Goal: Transaction & Acquisition: Purchase product/service

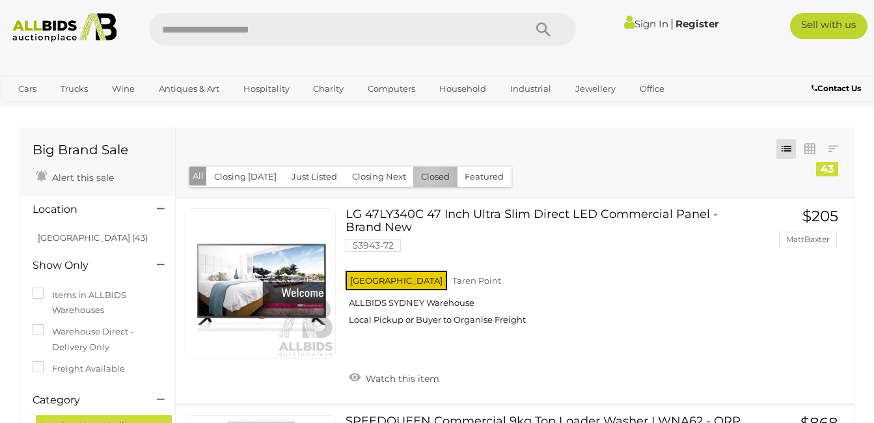
click at [424, 176] on button "Closed" at bounding box center [435, 177] width 44 height 20
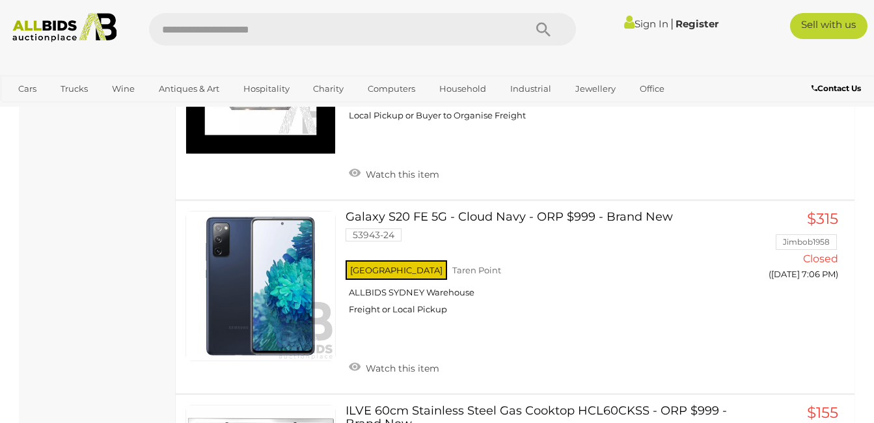
scroll to position [1432, 0]
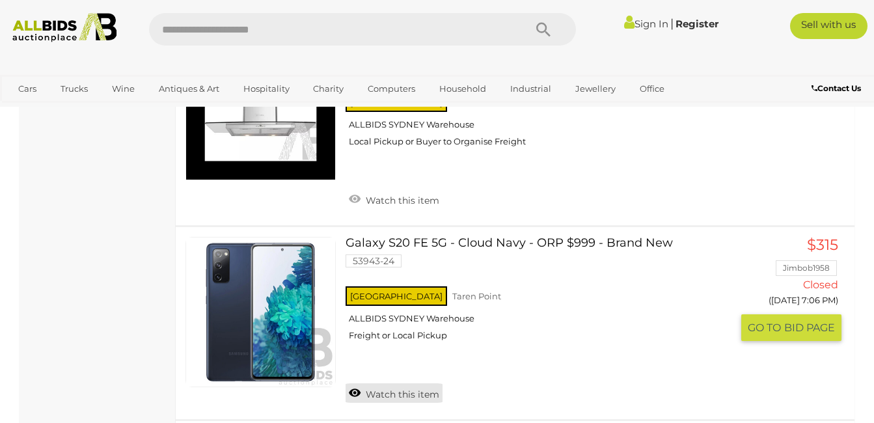
click at [398, 383] on link "Watch this item" at bounding box center [394, 393] width 97 height 20
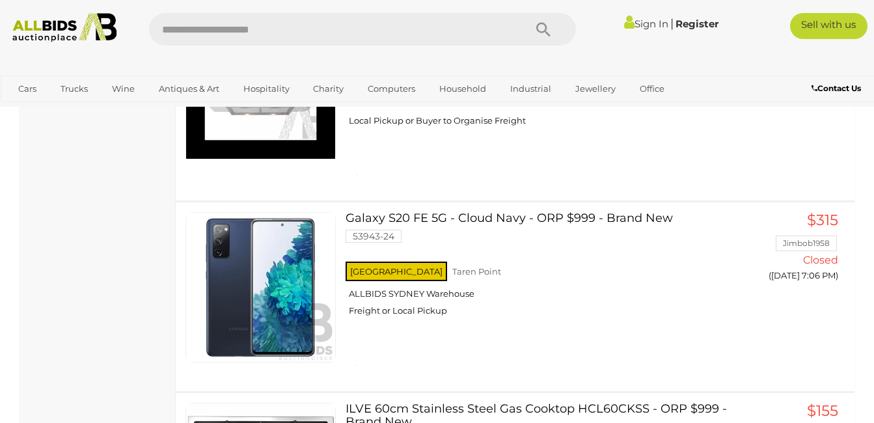
click at [830, 67] on div at bounding box center [437, 62] width 874 height 26
click at [637, 20] on link "Sign In" at bounding box center [646, 24] width 44 height 12
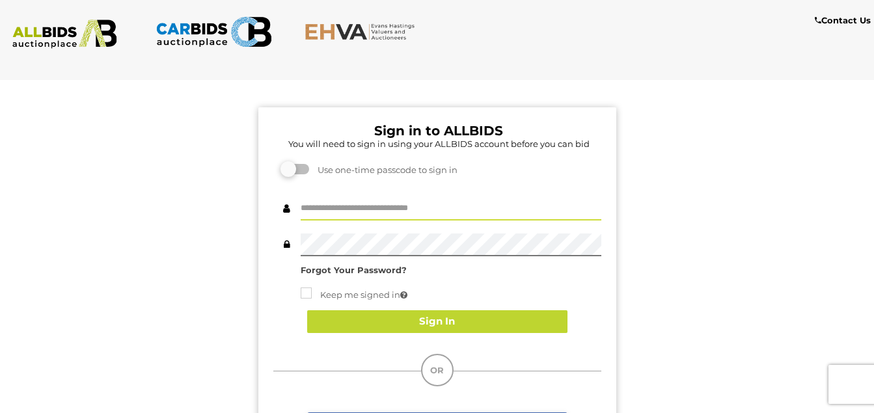
click at [355, 209] on input "text" at bounding box center [451, 209] width 301 height 23
type input "**********"
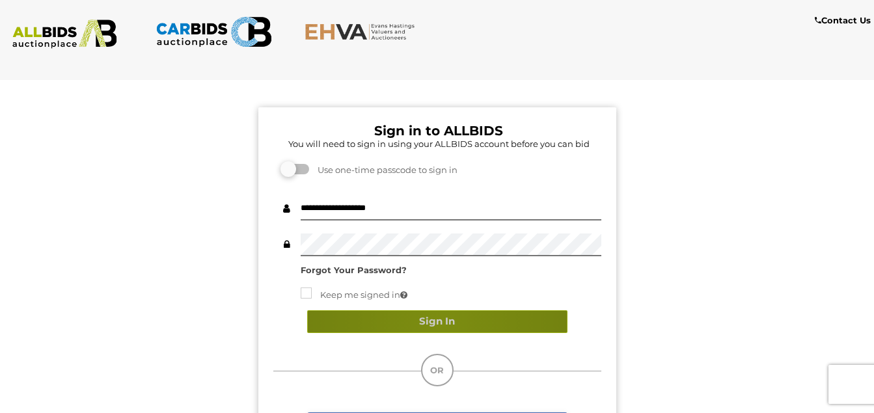
click at [439, 324] on button "Sign In" at bounding box center [437, 322] width 260 height 23
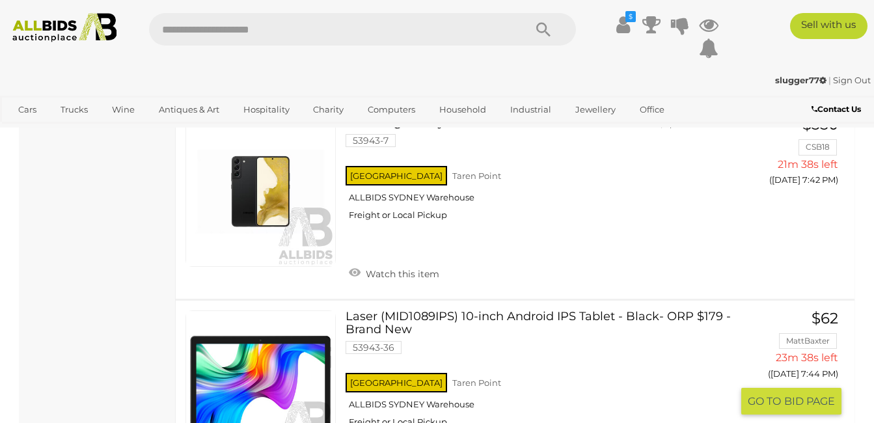
scroll to position [2148, 0]
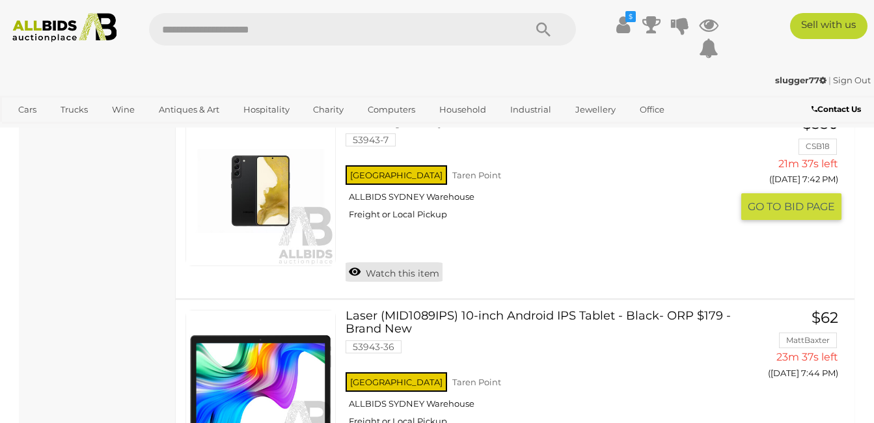
click at [390, 262] on link "Watch this item" at bounding box center [394, 272] width 97 height 20
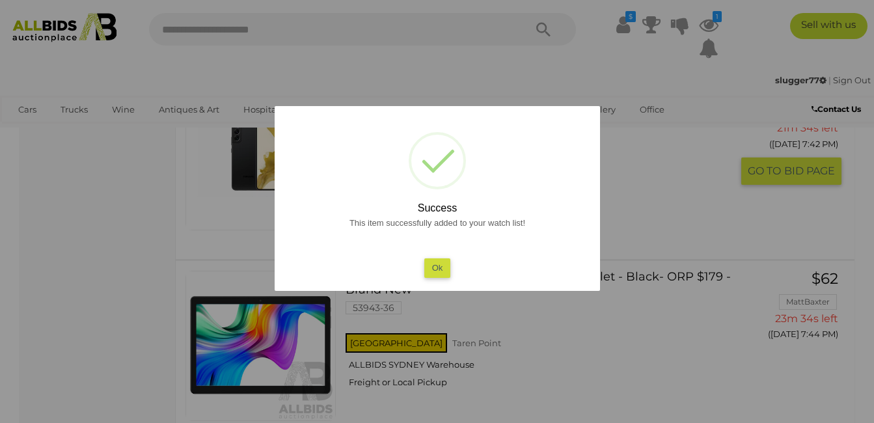
click at [437, 270] on button "Ok" at bounding box center [437, 267] width 27 height 19
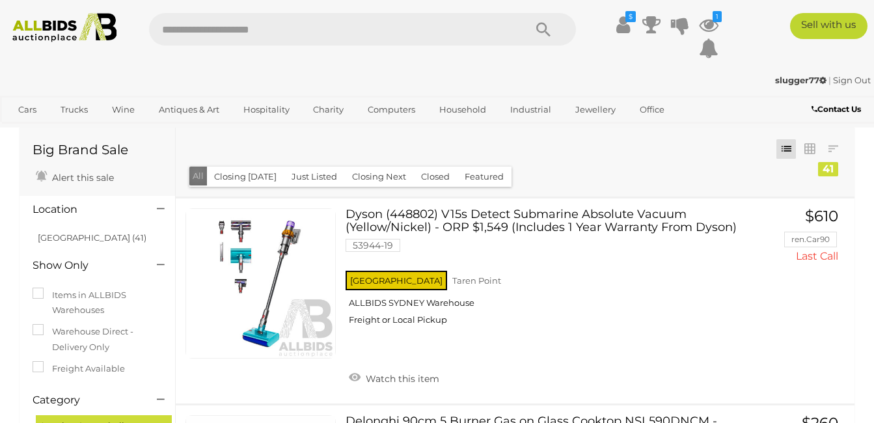
click at [197, 173] on button "All" at bounding box center [198, 176] width 18 height 19
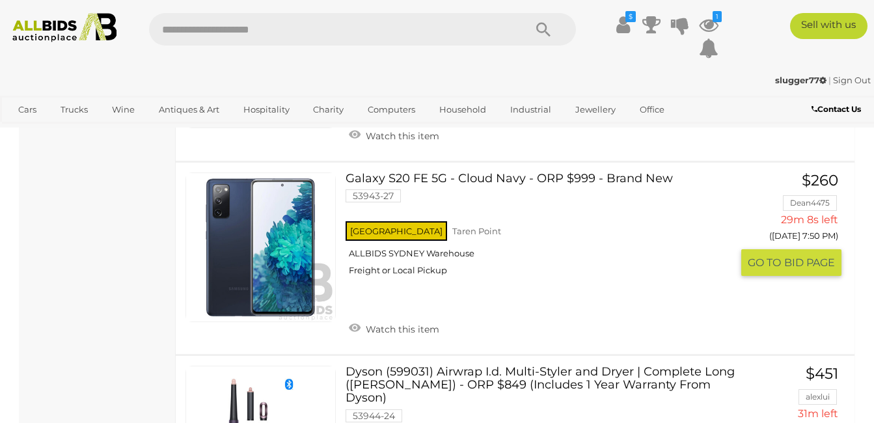
scroll to position [2864, 0]
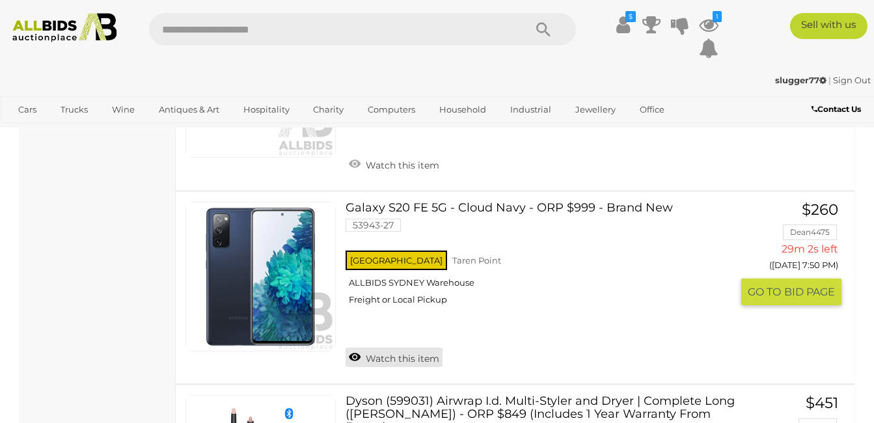
click at [389, 348] on link "Watch this item" at bounding box center [394, 358] width 97 height 20
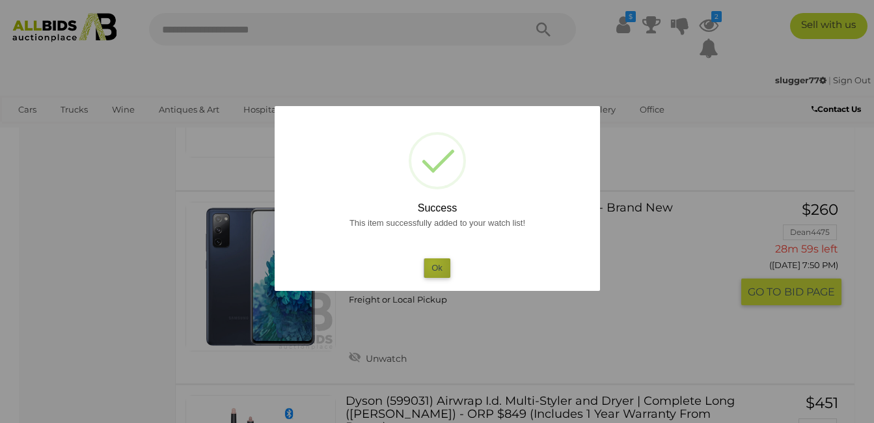
click at [433, 264] on button "Ok" at bounding box center [437, 267] width 27 height 19
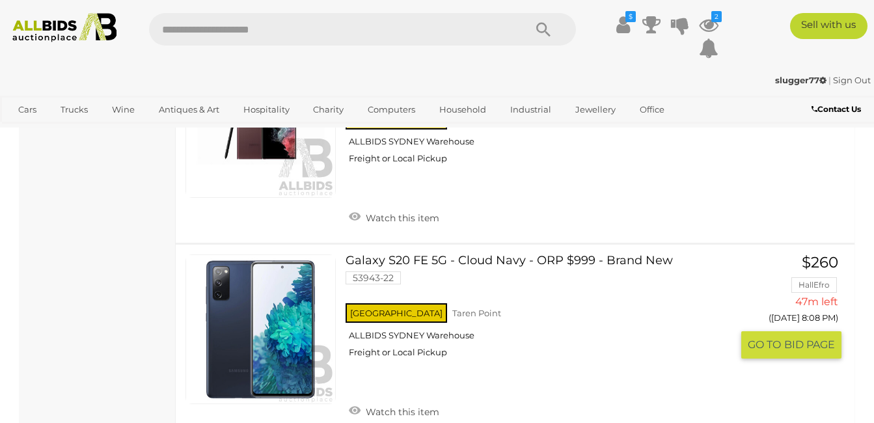
scroll to position [4687, 0]
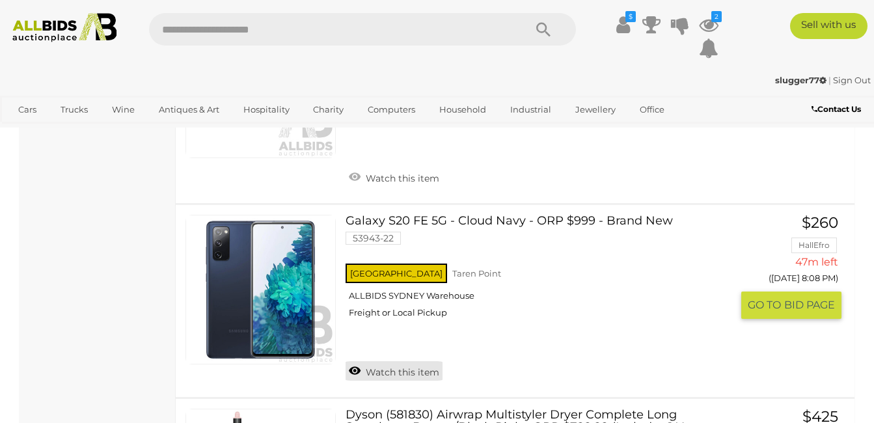
click at [383, 361] on link "Watch this item" at bounding box center [394, 371] width 97 height 20
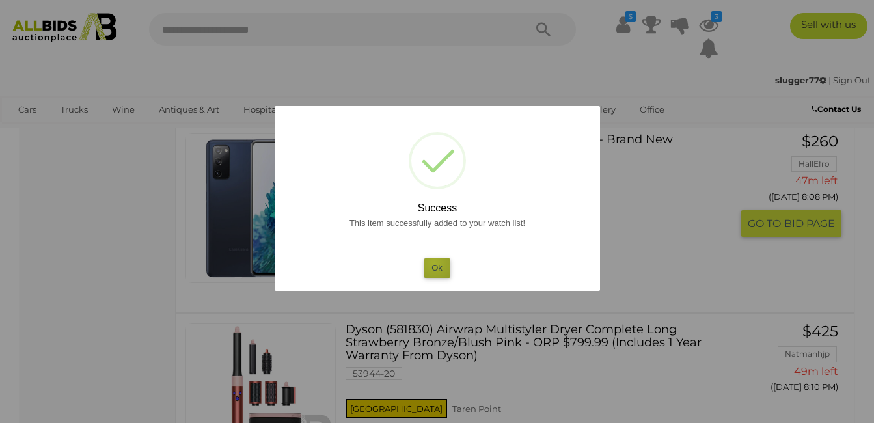
click at [434, 263] on button "Ok" at bounding box center [437, 267] width 27 height 19
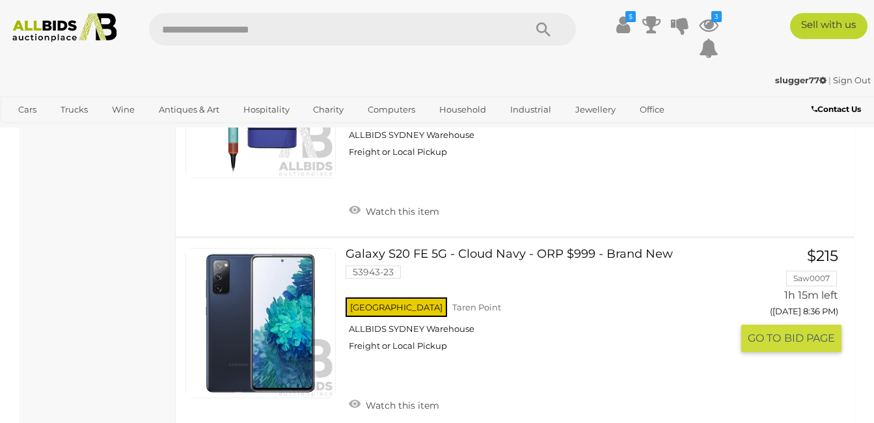
scroll to position [7551, 0]
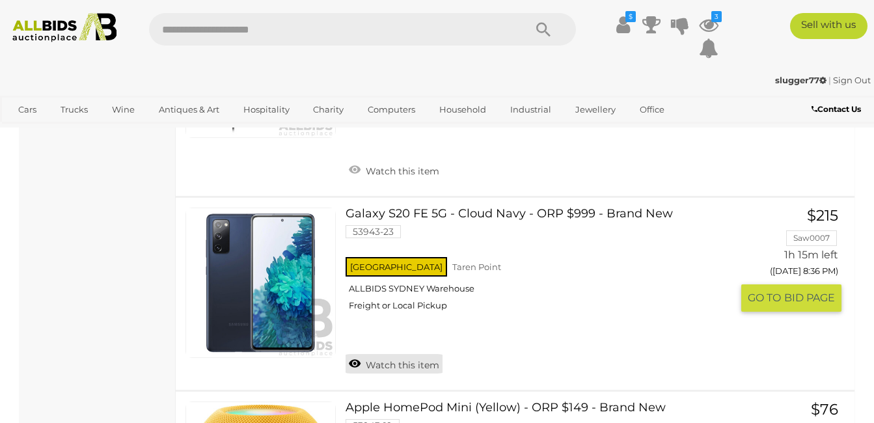
click at [396, 354] on link "Watch this item" at bounding box center [394, 364] width 97 height 20
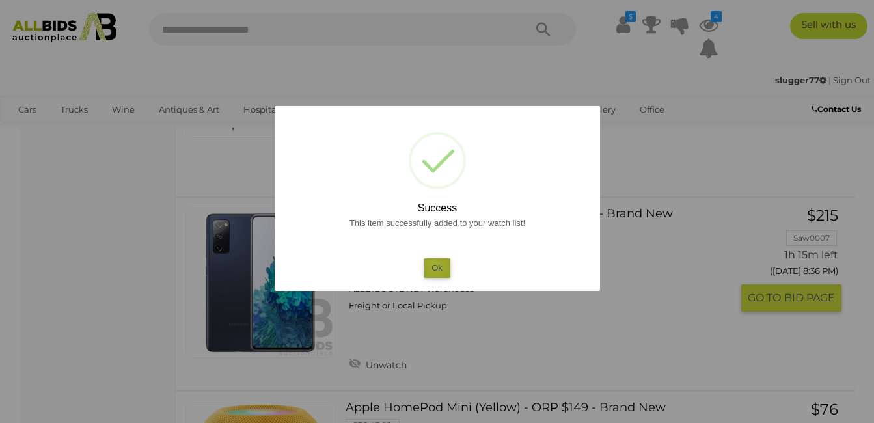
click at [435, 266] on button "Ok" at bounding box center [437, 267] width 27 height 19
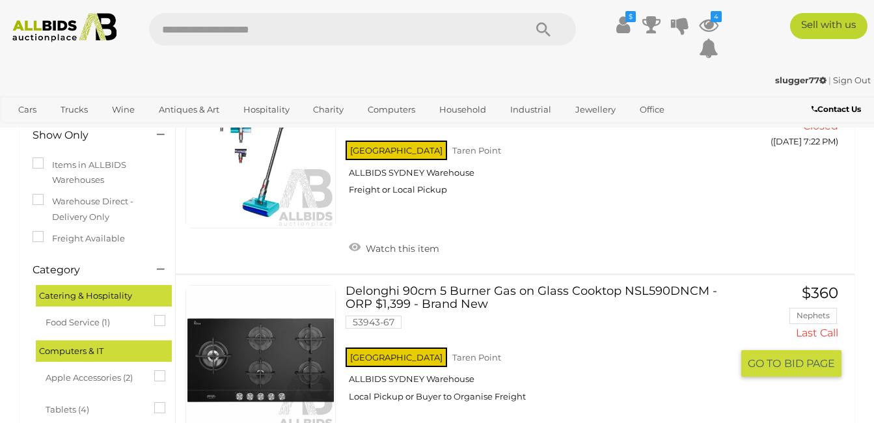
scroll to position [0, 0]
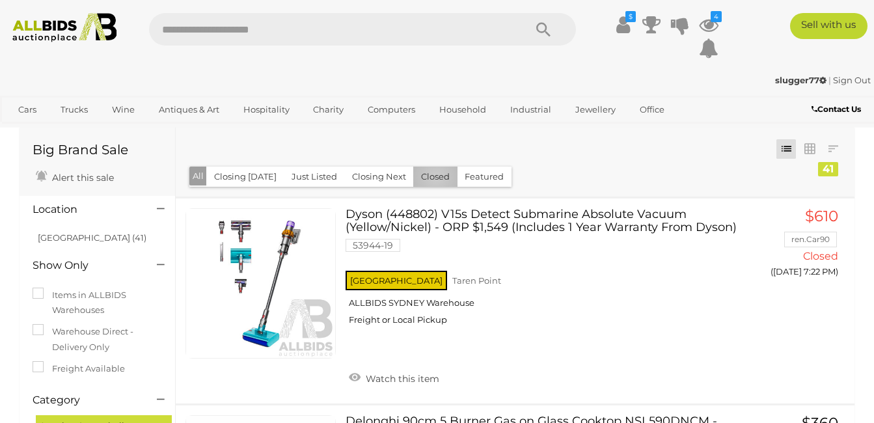
click at [431, 177] on button "Closed" at bounding box center [435, 177] width 44 height 20
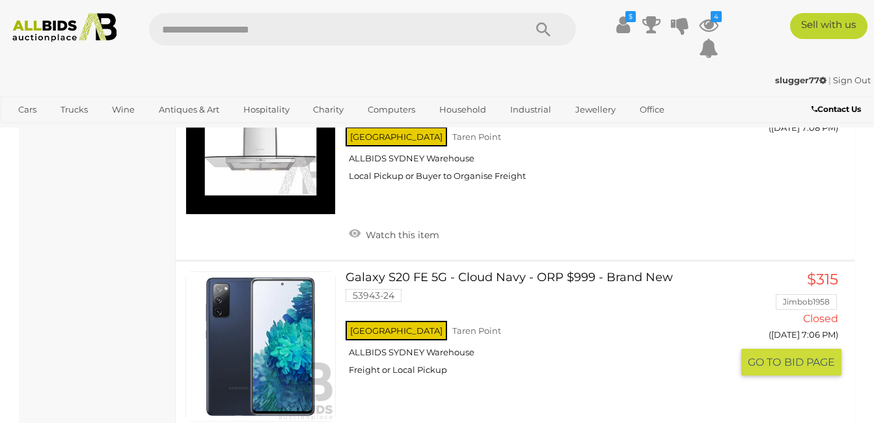
scroll to position [2669, 0]
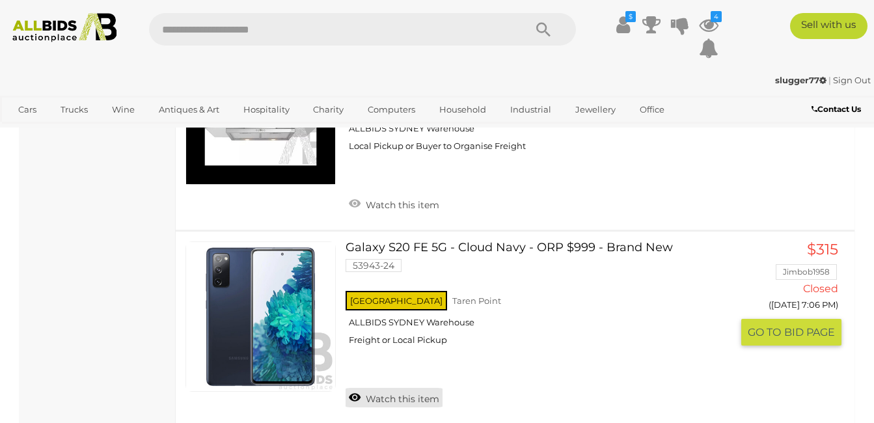
click at [383, 388] on link "Watch this item" at bounding box center [394, 398] width 97 height 20
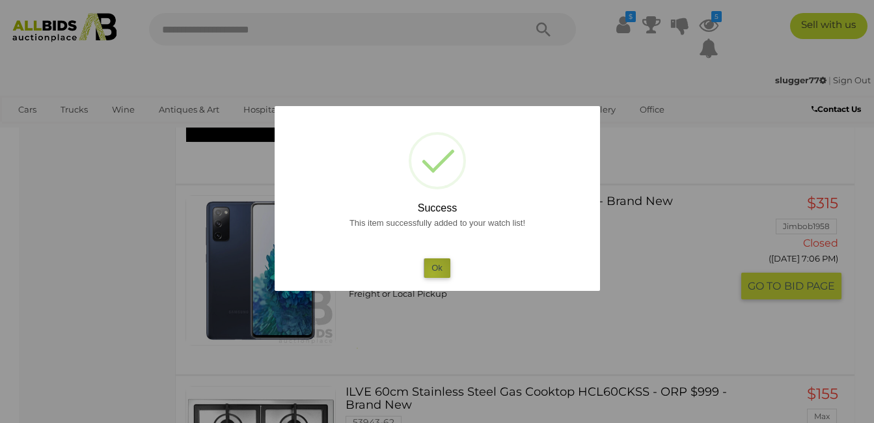
click at [433, 274] on button "Ok" at bounding box center [437, 267] width 27 height 19
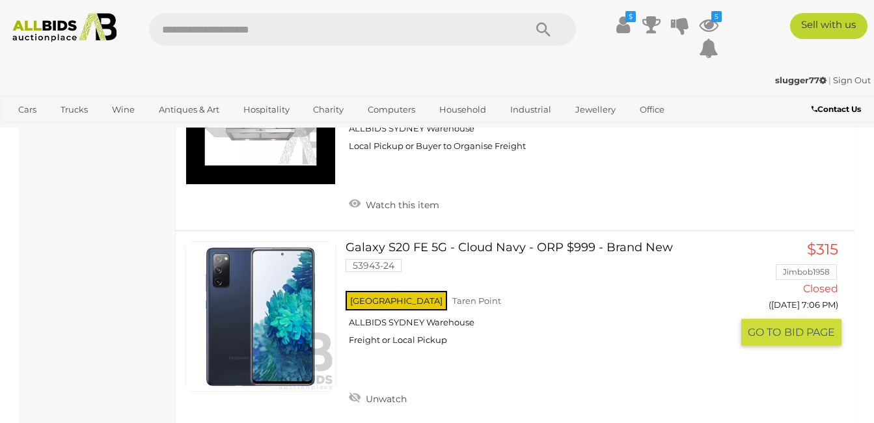
click at [451, 242] on link "Galaxy S20 FE 5G - Cloud Navy - ORP $999 - Brand New 53943-24 NSW Taren Point" at bounding box center [543, 299] width 376 height 114
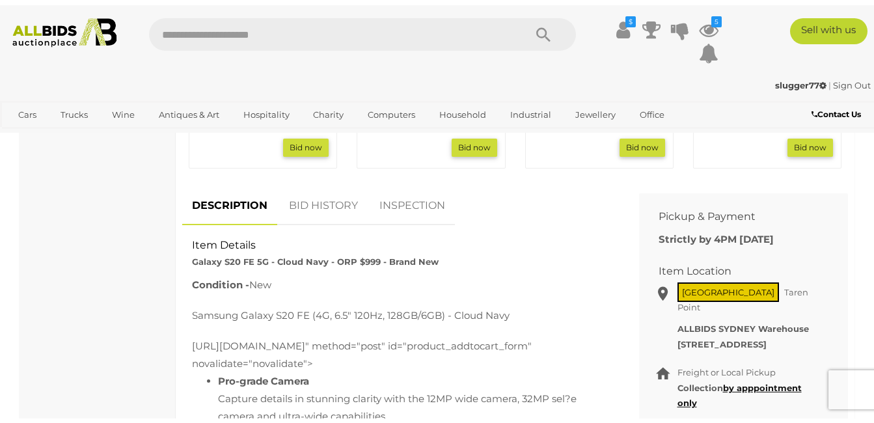
scroll to position [651, 0]
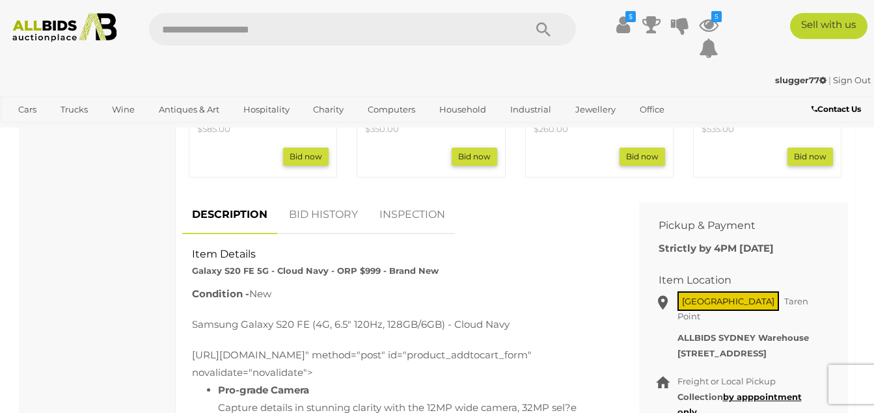
click at [333, 211] on link "BID HISTORY" at bounding box center [323, 215] width 89 height 38
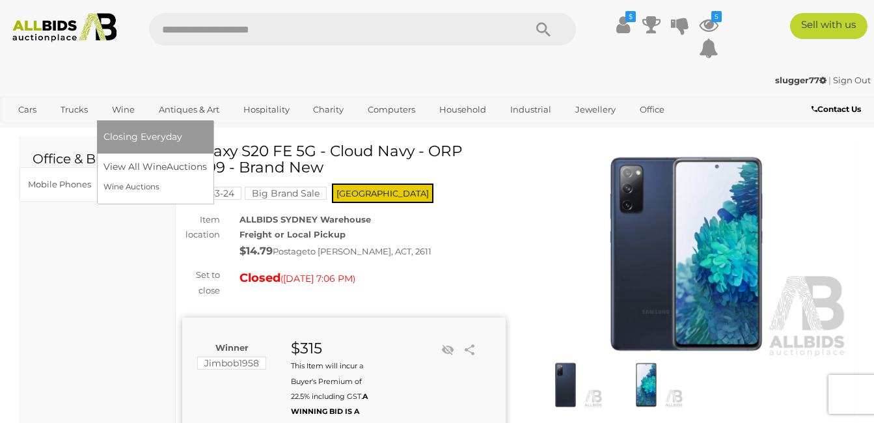
scroll to position [0, 0]
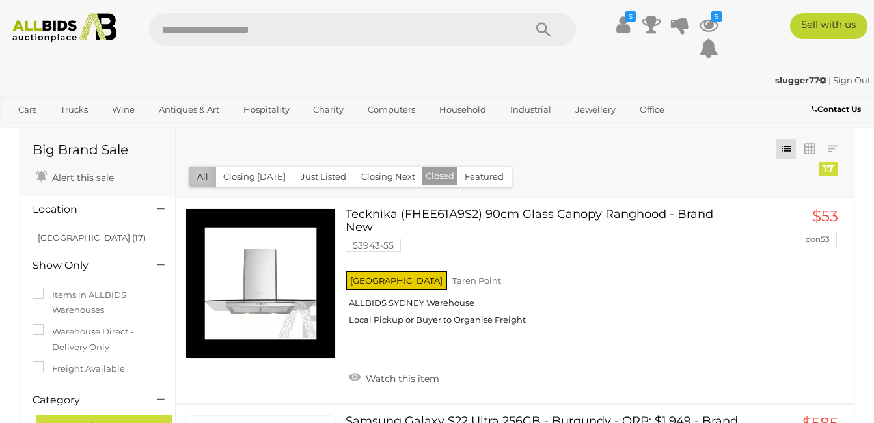
click at [199, 175] on button "All" at bounding box center [202, 177] width 27 height 20
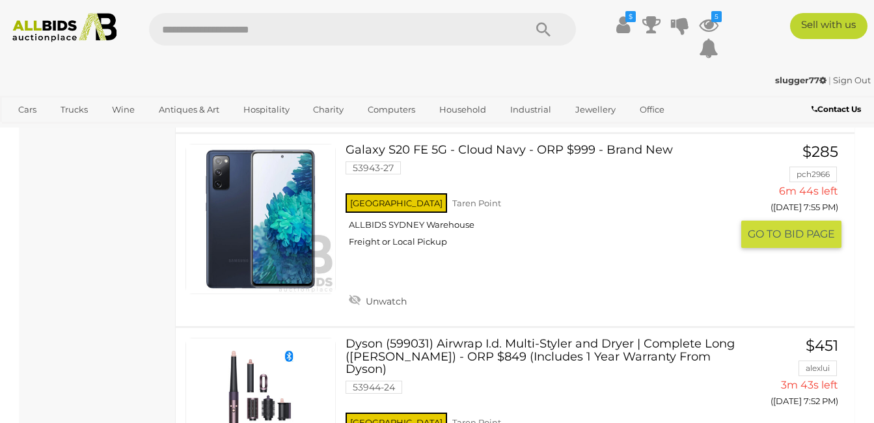
scroll to position [1823, 0]
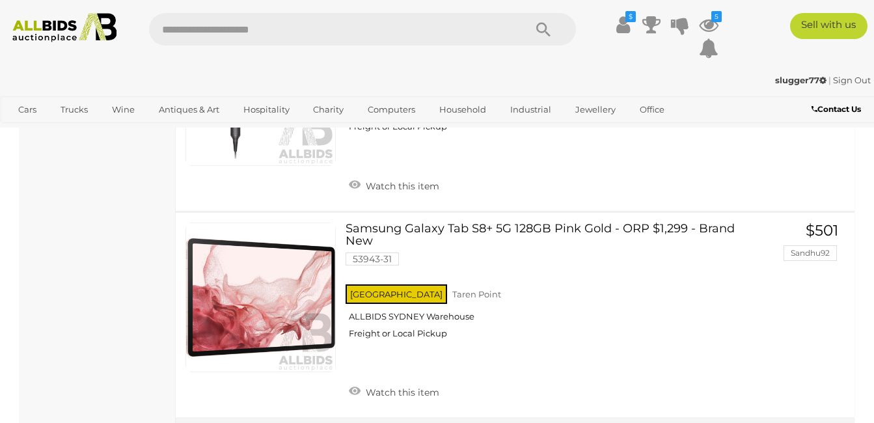
scroll to position [7096, 0]
